Goal: Task Accomplishment & Management: Use online tool/utility

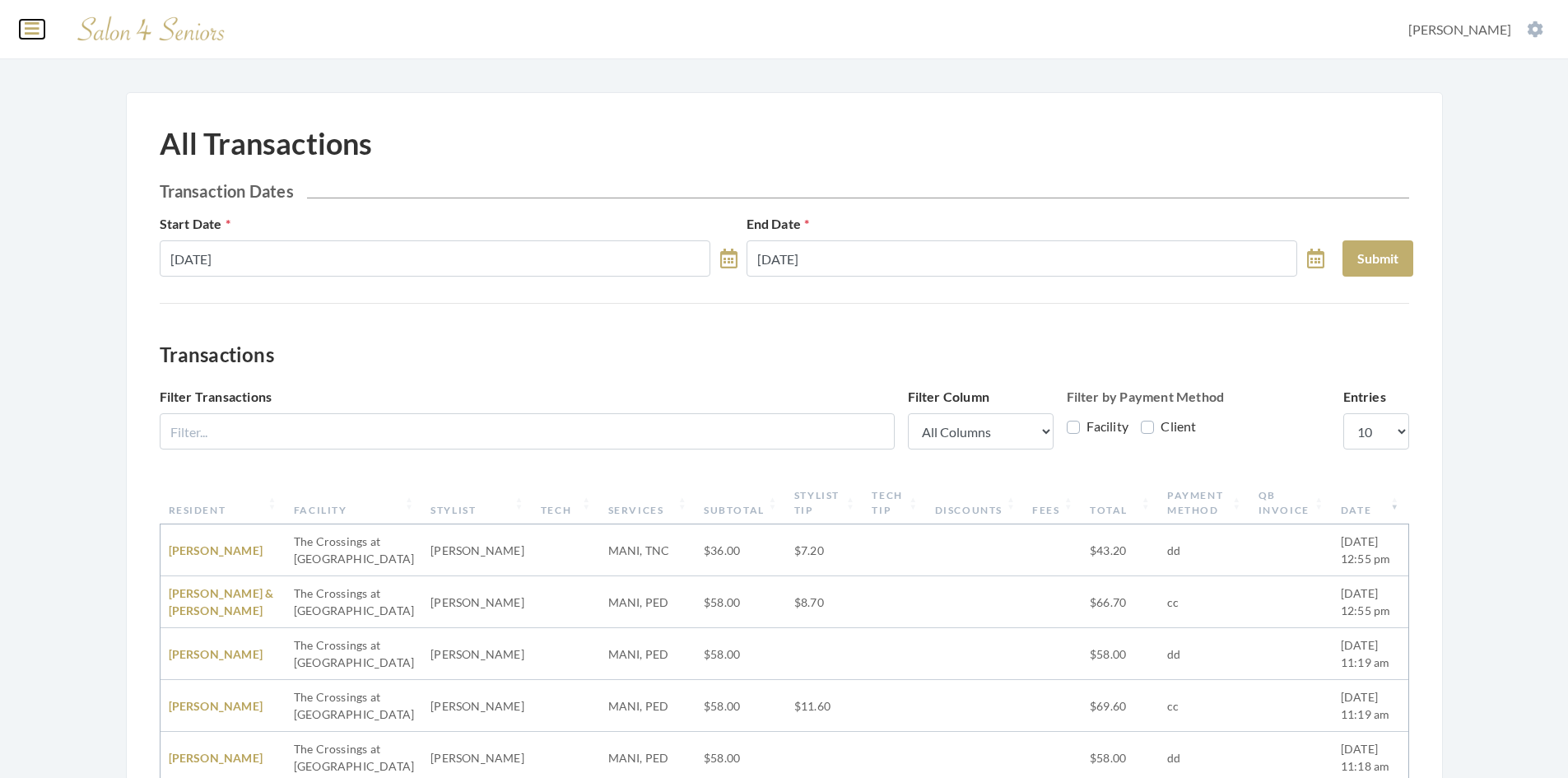
click at [28, 34] on icon at bounding box center [32, 28] width 15 height 16
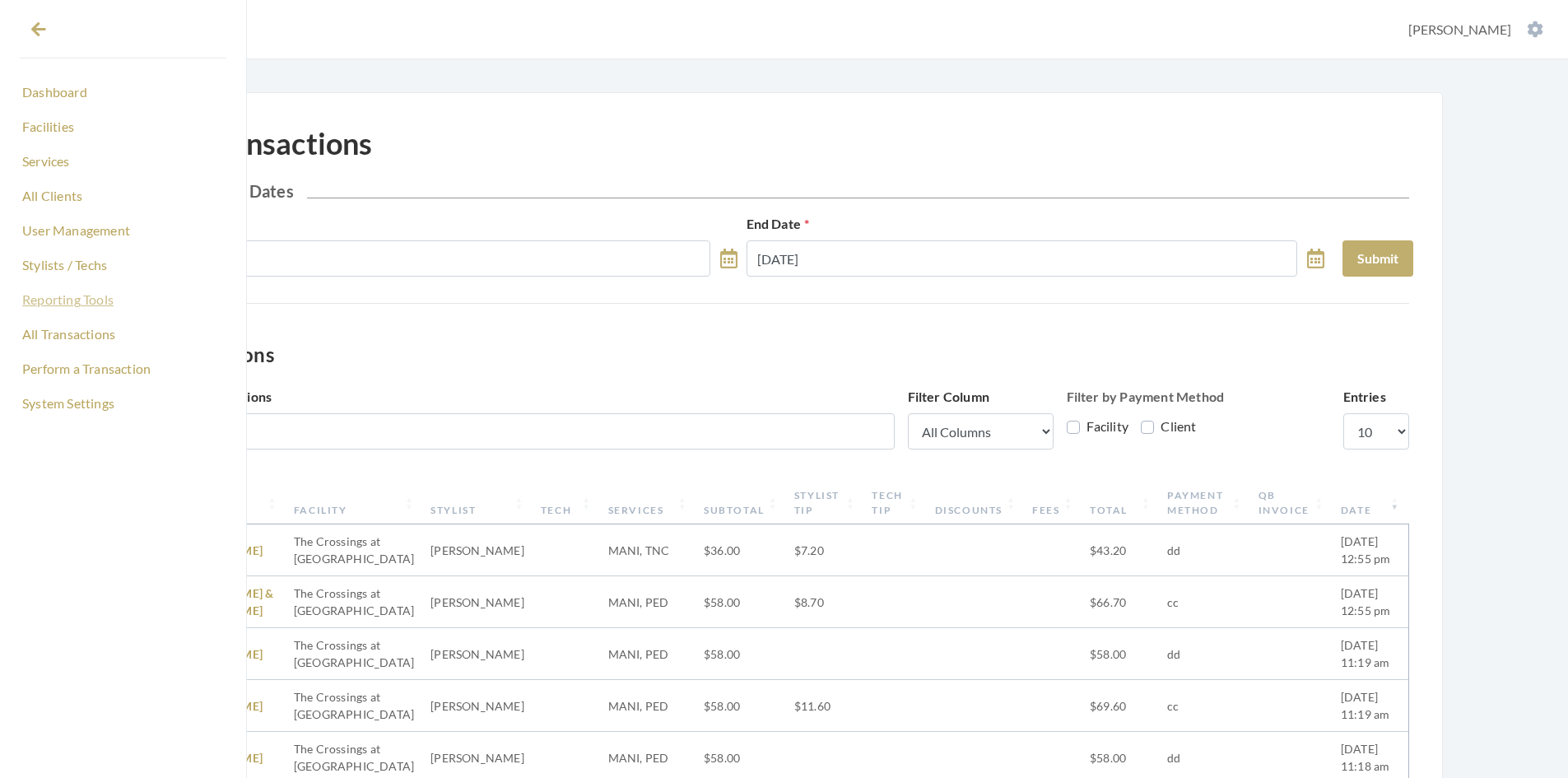
click at [76, 301] on link "Reporting Tools" at bounding box center [123, 299] width 207 height 28
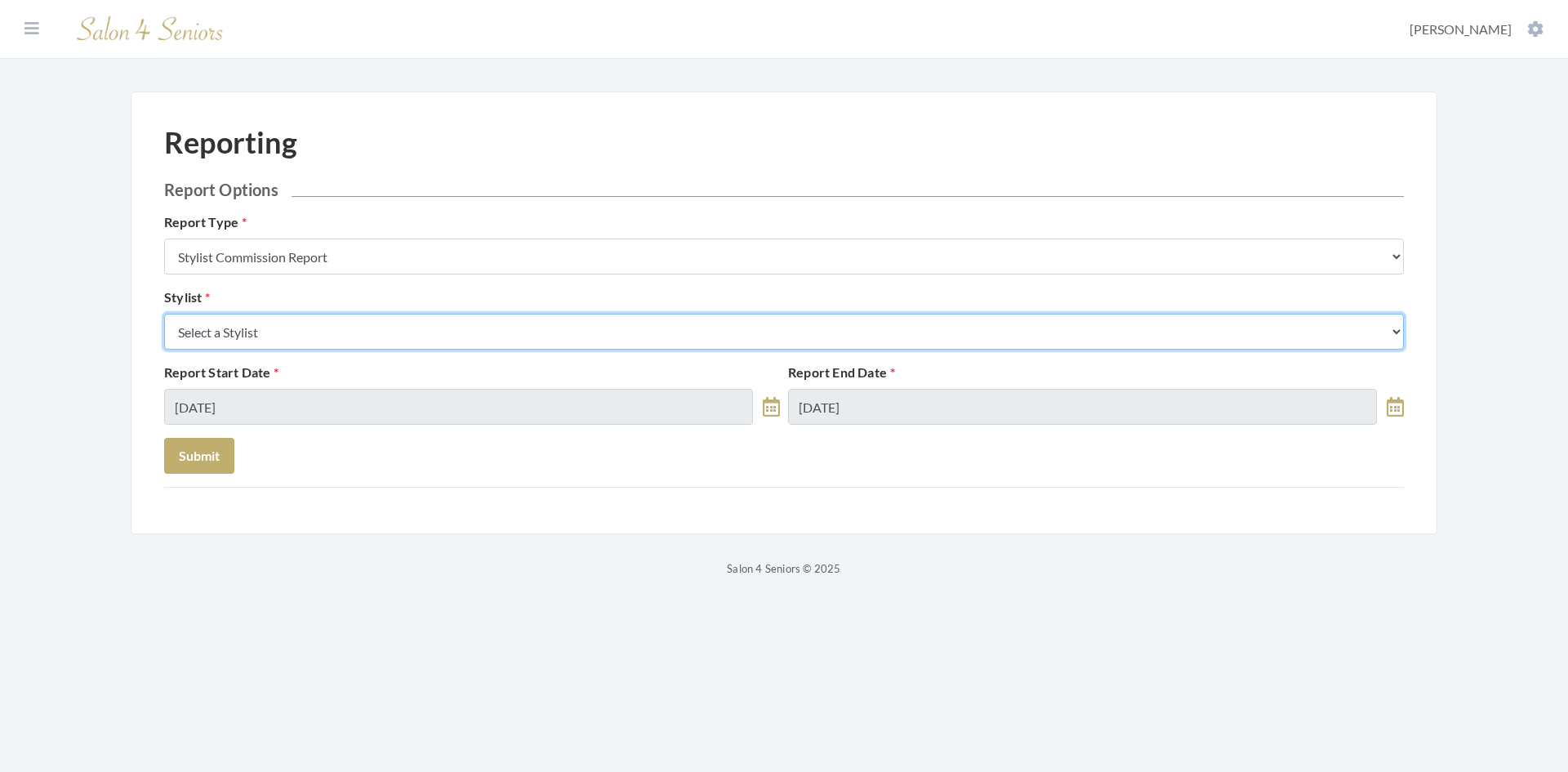
click at [294, 337] on select "Select a Stylist Alaina Krumm Alisha Teasley Anna White Ashley Venable Cassie B…" at bounding box center [784, 331] width 1240 height 36
select select "24"
click at [164, 314] on select "Select a Stylist Alaina Krumm Alisha Teasley Anna White Ashley Venable Cassie B…" at bounding box center [784, 331] width 1240 height 36
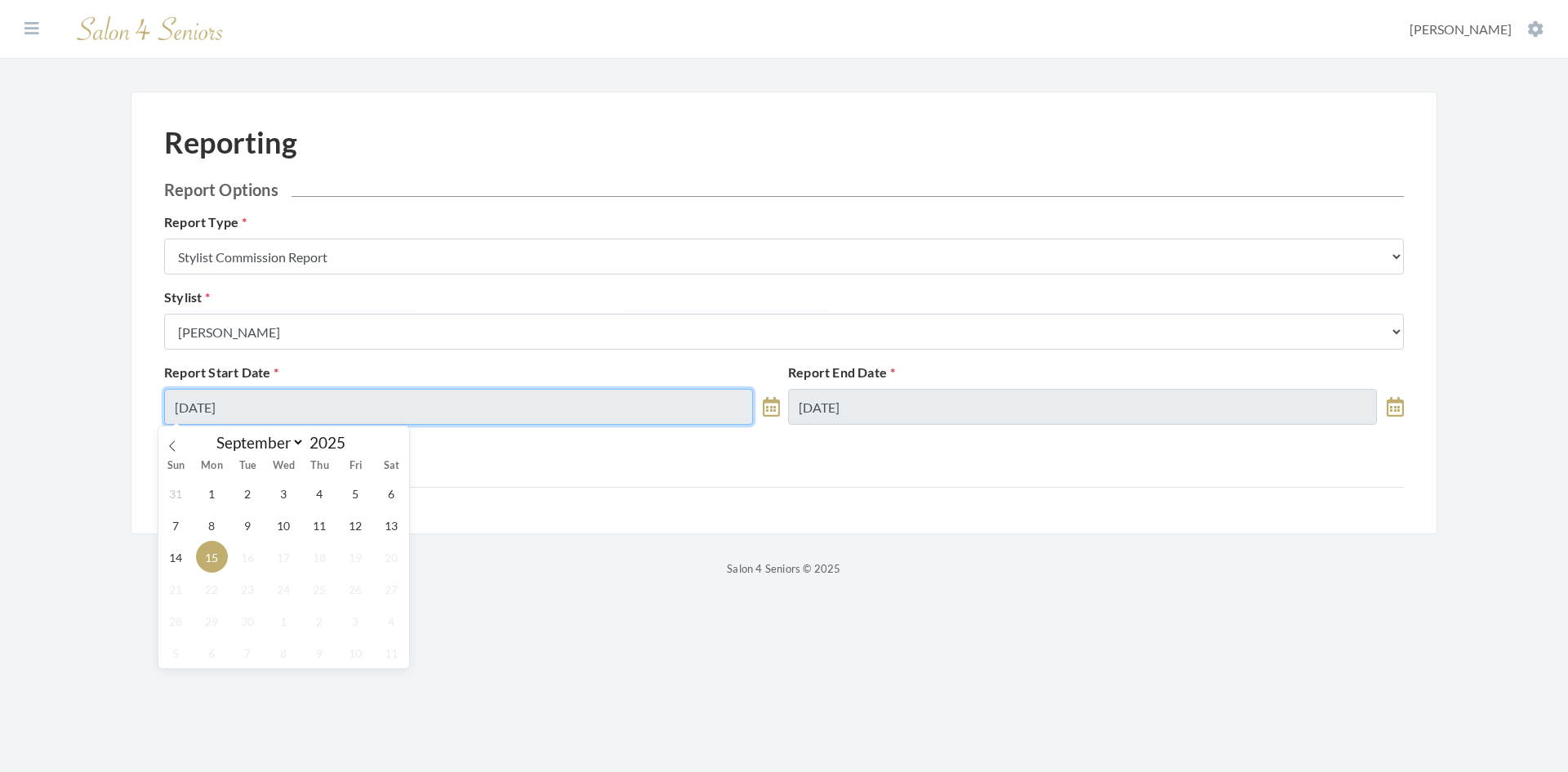
click at [299, 403] on input "09/15/2025" at bounding box center [459, 407] width 589 height 36
click at [247, 520] on span "9" at bounding box center [248, 525] width 32 height 32
type input "09/09/2025"
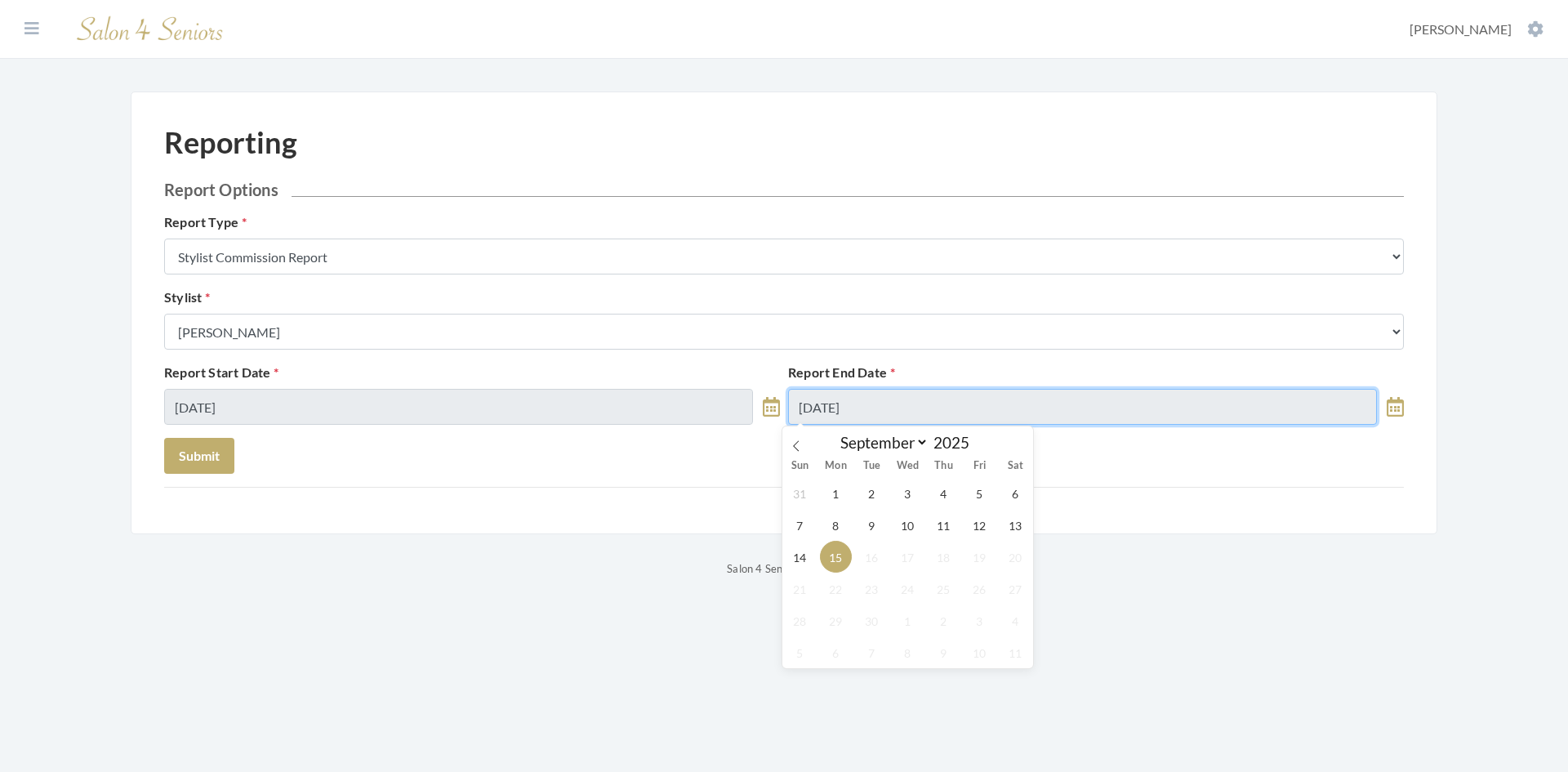
click at [937, 422] on input "09/15/2025" at bounding box center [1082, 407] width 589 height 36
click at [1022, 526] on span "13" at bounding box center [1015, 525] width 32 height 32
type input "[DATE]"
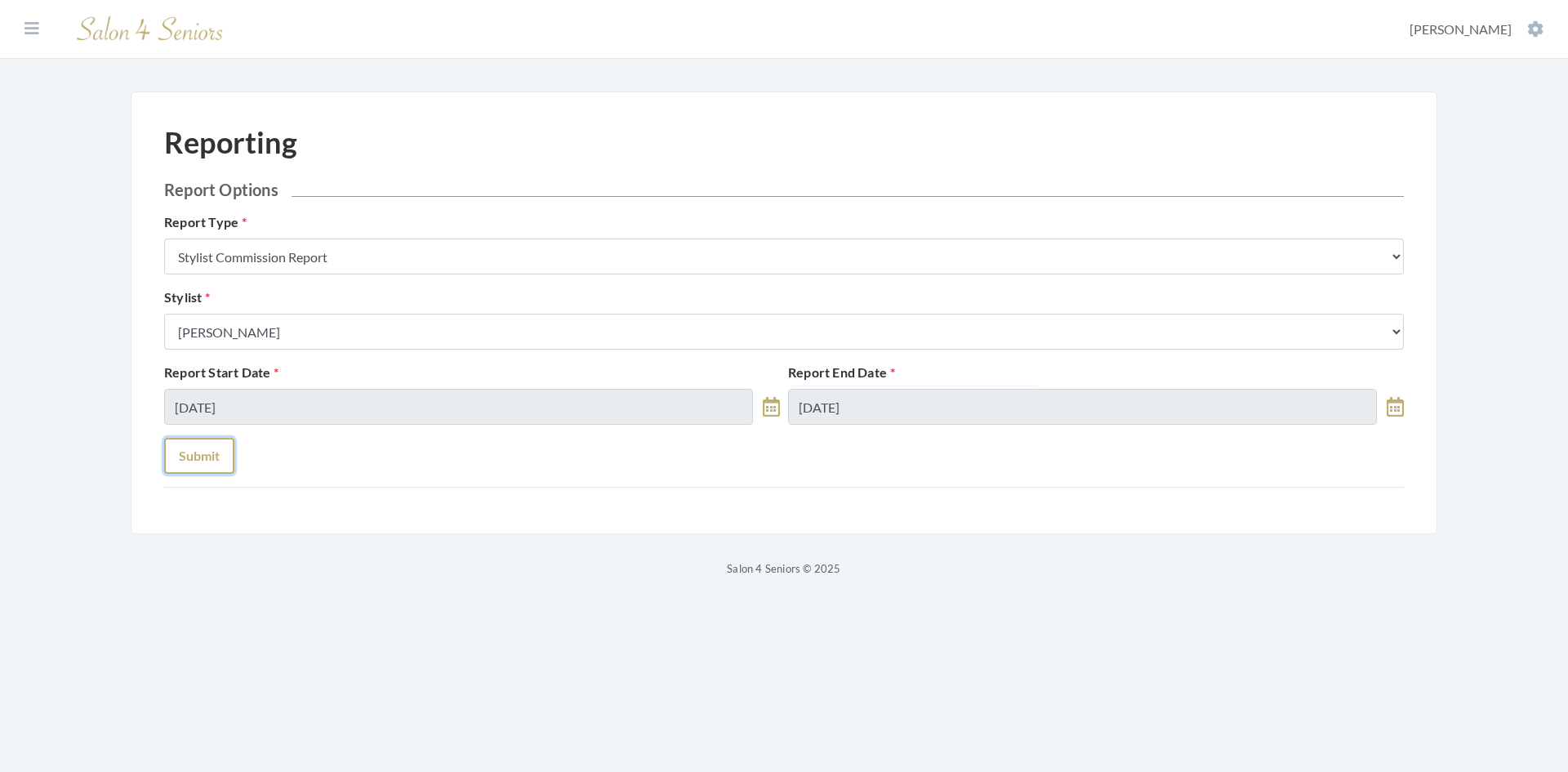
click at [188, 450] on button "Submit" at bounding box center [199, 455] width 70 height 36
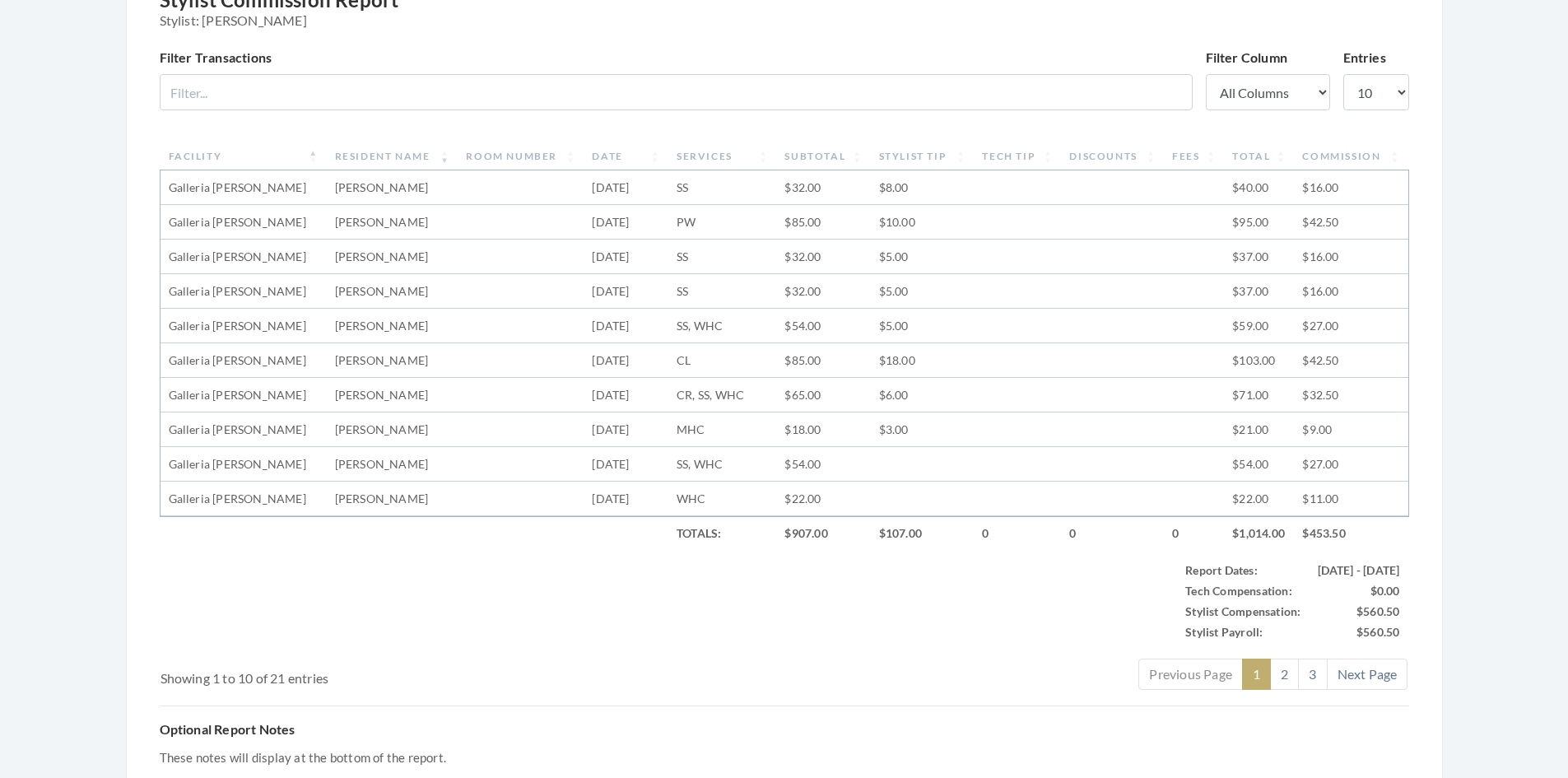
scroll to position [494, 0]
